Goal: Transaction & Acquisition: Purchase product/service

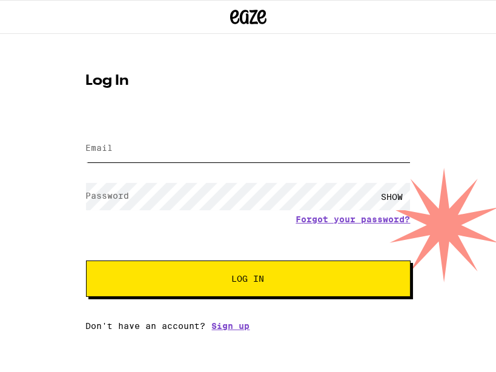
click at [185, 149] on input "Email" at bounding box center [248, 148] width 324 height 27
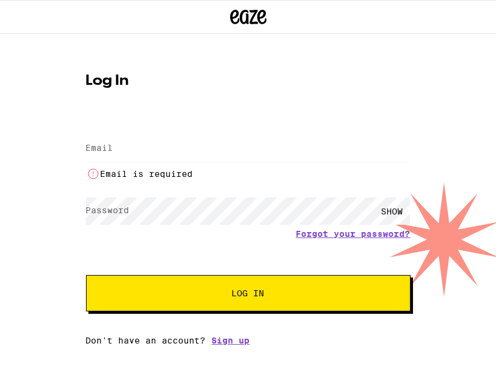
type input "[EMAIL_ADDRESS][DOMAIN_NAME]"
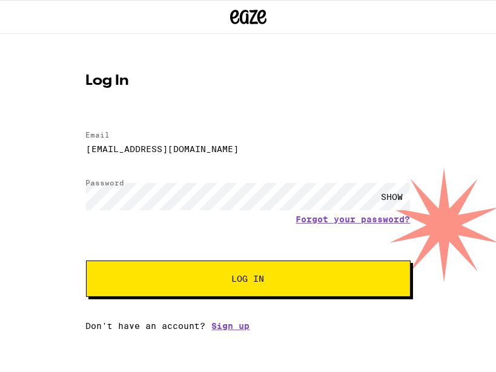
click at [246, 283] on span "Log In" at bounding box center [248, 278] width 33 height 8
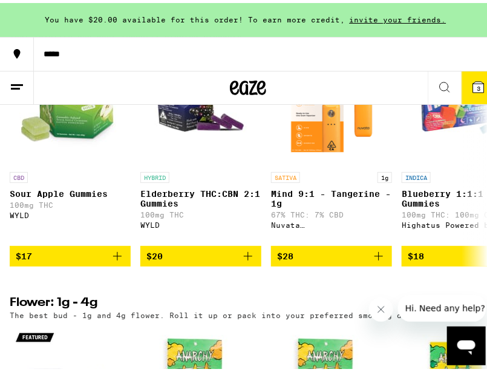
scroll to position [1063, 0]
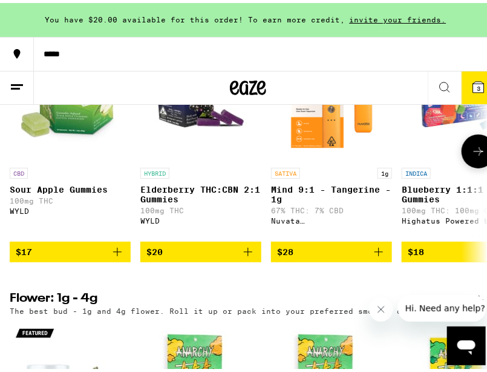
click at [440, 139] on img "Open page for Blueberry 1:1:1 Gummies from Highatus Powered by Cannabiotix" at bounding box center [462, 98] width 121 height 121
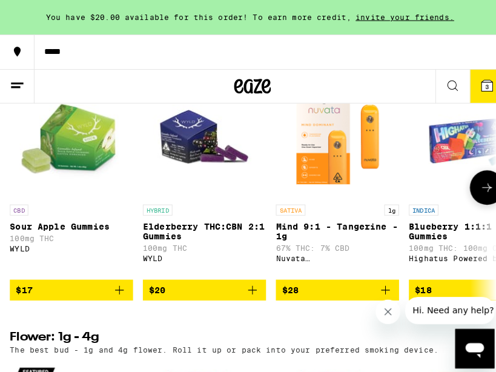
scroll to position [1019, 0]
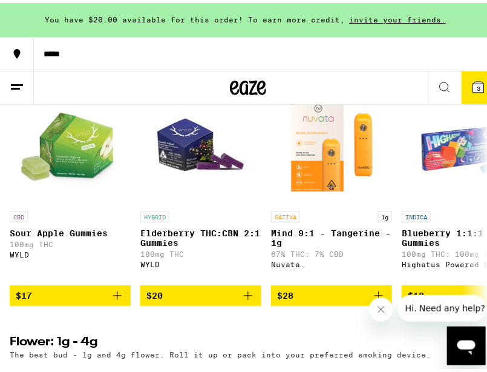
click at [477, 82] on span "3" at bounding box center [479, 85] width 4 height 7
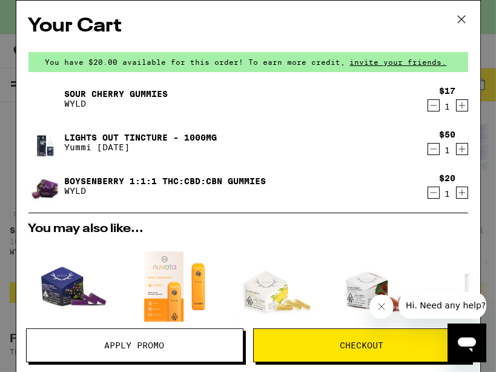
click at [428, 149] on icon "Decrement" at bounding box center [433, 149] width 11 height 15
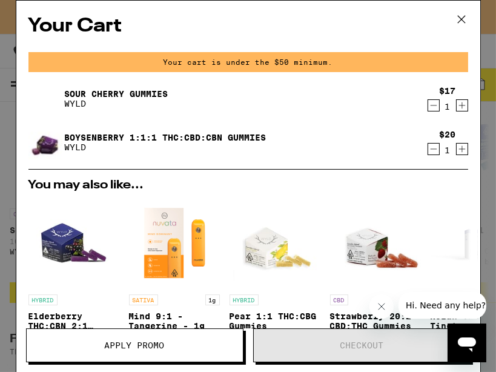
click at [428, 149] on icon "Decrement" at bounding box center [433, 149] width 11 height 15
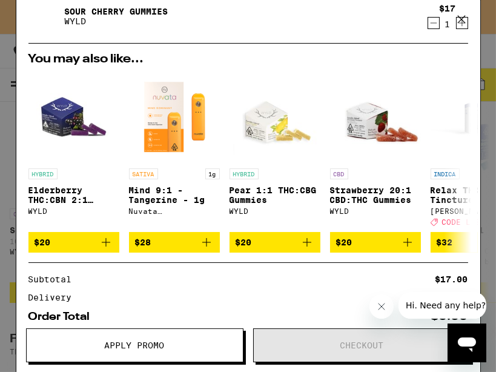
scroll to position [87, 0]
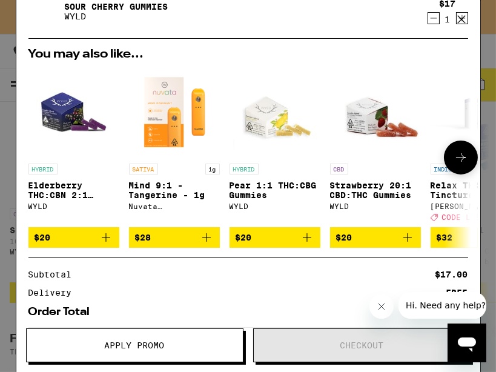
click at [456, 165] on icon at bounding box center [460, 157] width 15 height 15
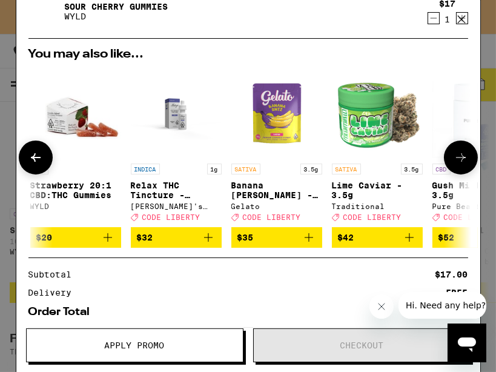
click at [456, 165] on icon at bounding box center [460, 157] width 15 height 15
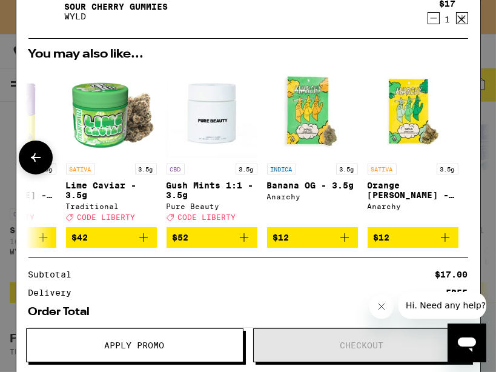
scroll to position [0, 573]
click at [456, 165] on div at bounding box center [461, 157] width 34 height 34
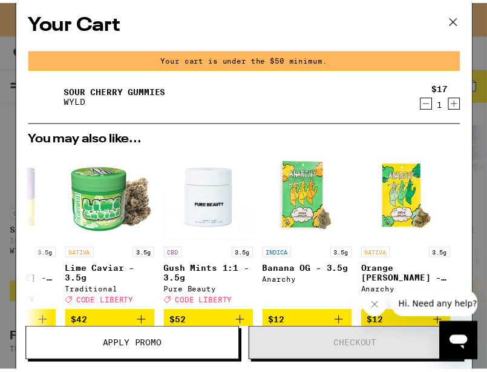
scroll to position [2, 0]
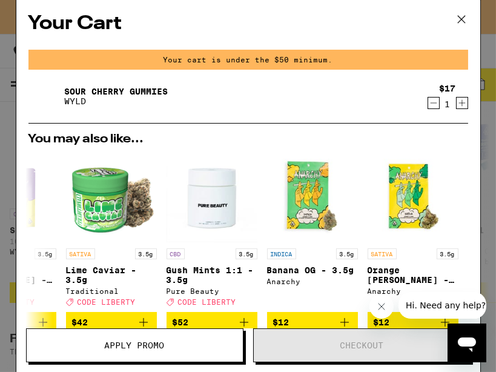
click at [459, 21] on icon at bounding box center [461, 19] width 18 height 18
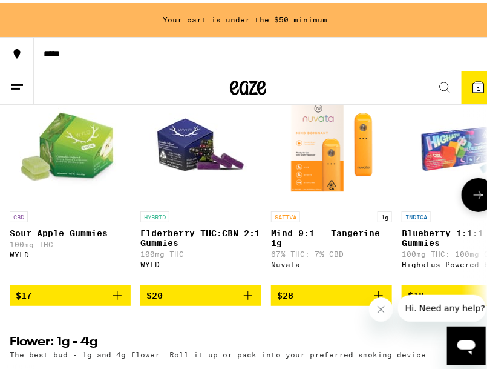
click at [434, 172] on img "Open page for Blueberry 1:1:1 Gummies from Highatus Powered by Cannabiotix" at bounding box center [462, 141] width 121 height 121
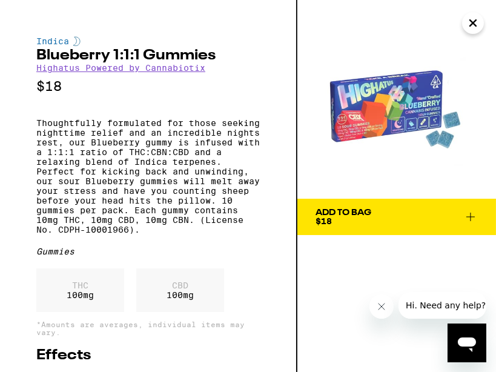
click at [471, 218] on icon at bounding box center [470, 216] width 15 height 15
